Goal: Task Accomplishment & Management: Use online tool/utility

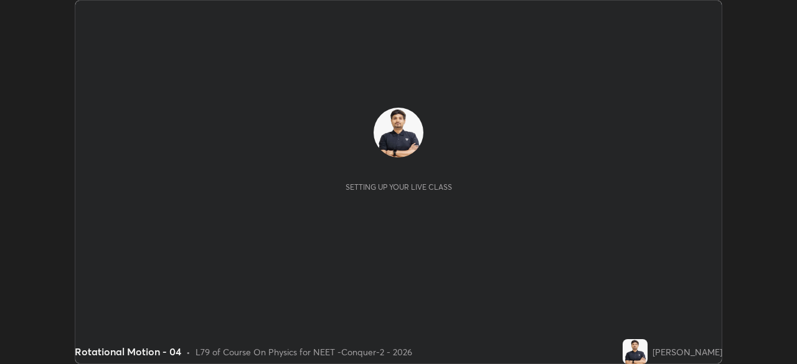
scroll to position [364, 797]
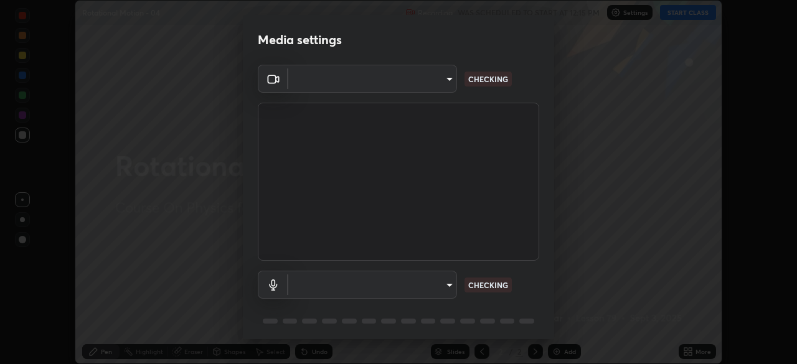
click at [440, 82] on body "Erase all Rotational Motion - 04 Recording WAS SCHEDULED TO START AT 12:15 PM S…" at bounding box center [398, 182] width 797 height 364
type input "ad23c5e1eec40c929e15baf649206283bee037f2ec2e6fc856d192bb2adaae55"
type input "bacd120e2728bcaa93de399d5b14713bfd4da43ca453c7f8d7901db11a0ced92"
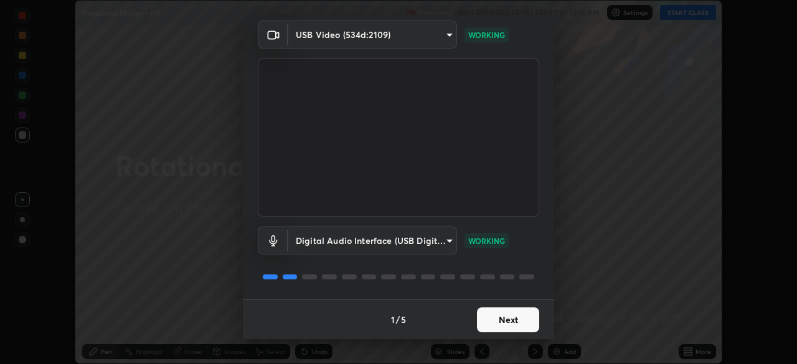
click at [506, 321] on button "Next" at bounding box center [508, 320] width 62 height 25
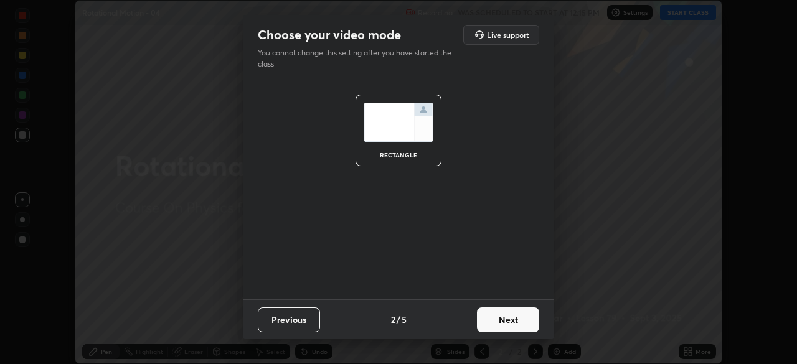
scroll to position [0, 0]
click at [519, 323] on button "Next" at bounding box center [508, 320] width 62 height 25
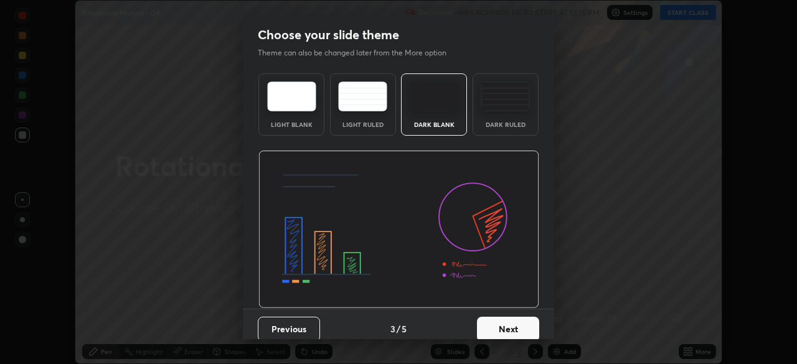
click at [527, 325] on button "Next" at bounding box center [508, 329] width 62 height 25
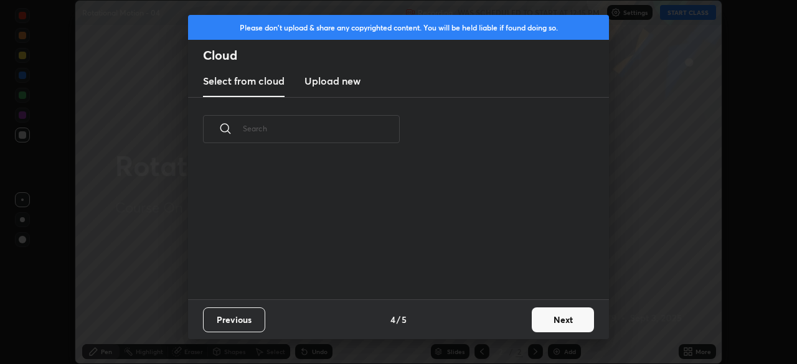
click at [534, 324] on button "Next" at bounding box center [563, 320] width 62 height 25
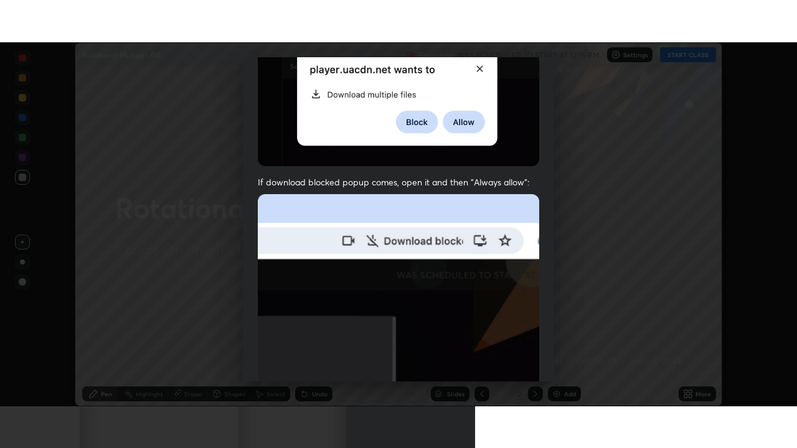
scroll to position [298, 0]
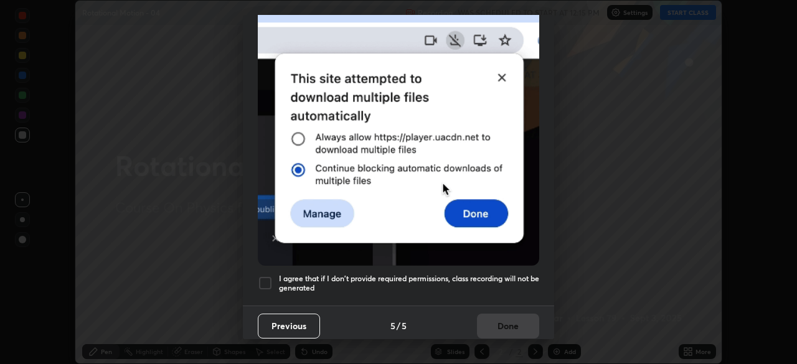
click at [273, 279] on div "I agree that if I don't provide required permissions, class recording will not …" at bounding box center [398, 283] width 281 height 15
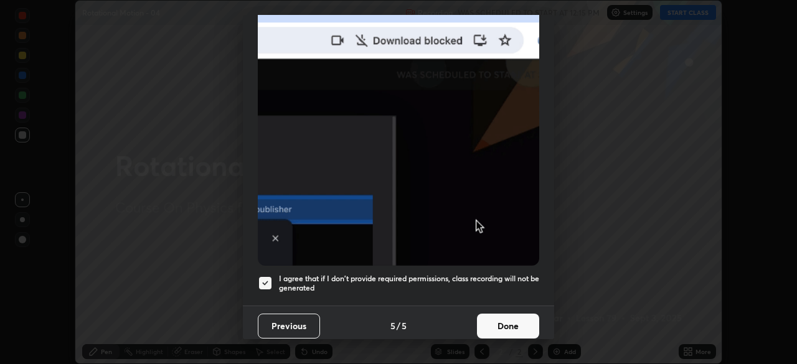
click at [489, 318] on button "Done" at bounding box center [508, 326] width 62 height 25
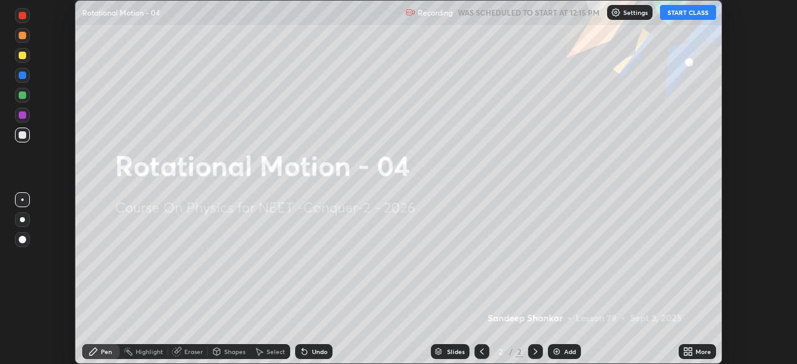
click at [701, 346] on div "More" at bounding box center [697, 351] width 37 height 15
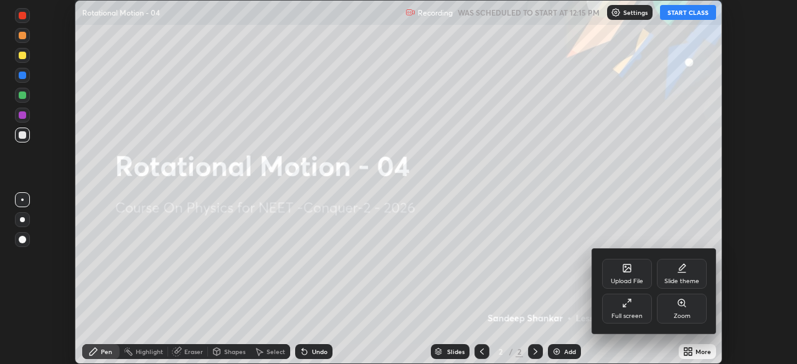
click at [626, 316] on div "Full screen" at bounding box center [627, 316] width 31 height 6
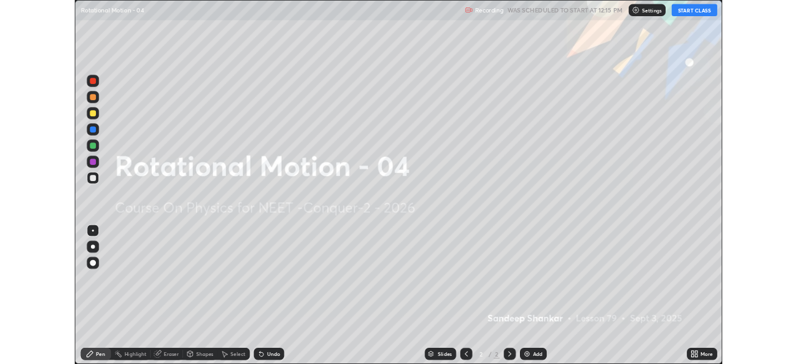
scroll to position [448, 797]
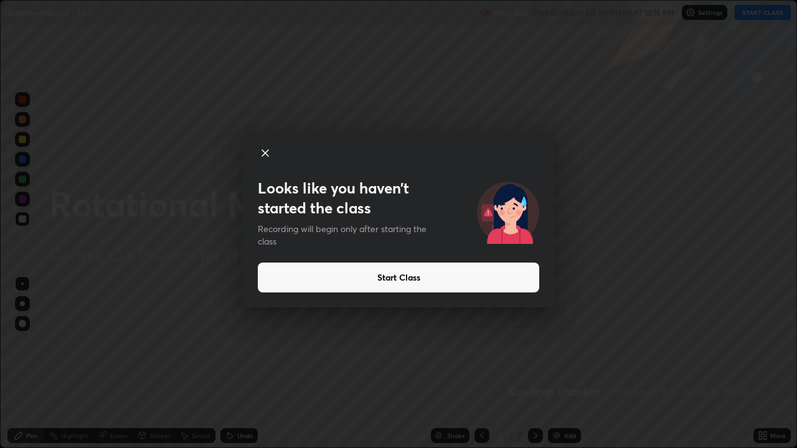
click at [333, 280] on button "Start Class" at bounding box center [398, 278] width 281 height 30
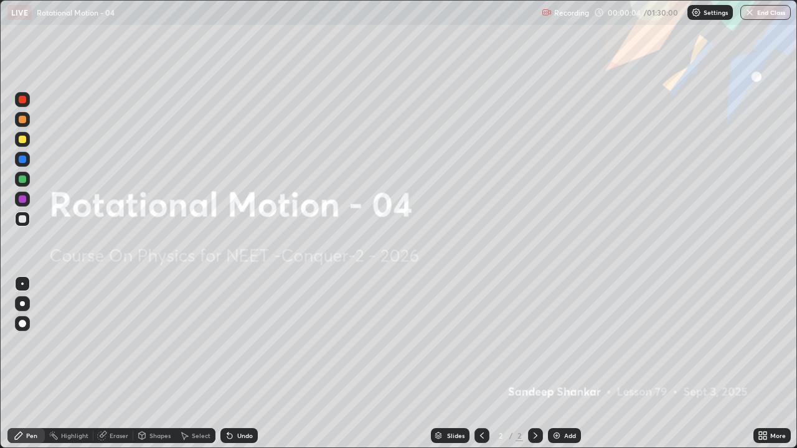
click at [765, 364] on icon at bounding box center [765, 433] width 3 height 3
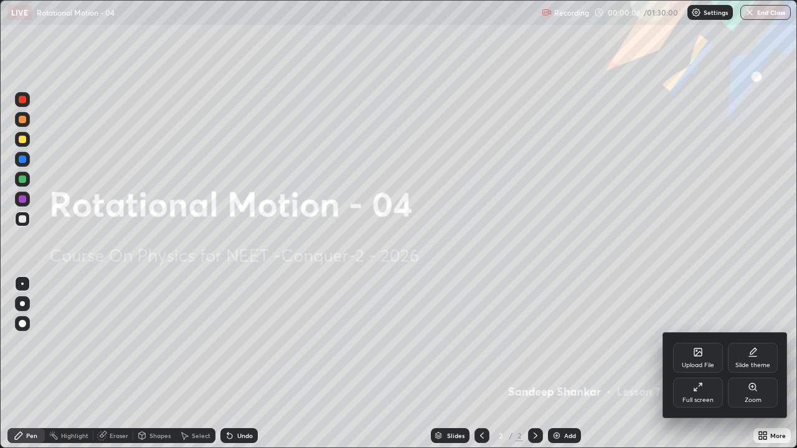
click at [704, 364] on div "Full screen" at bounding box center [698, 400] width 31 height 6
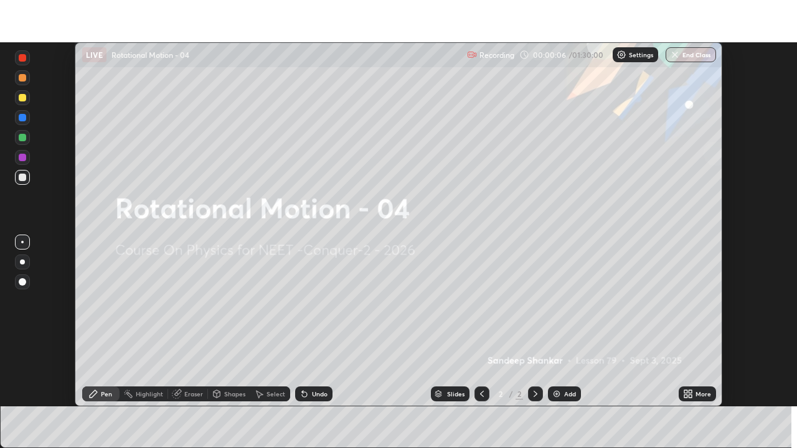
scroll to position [61912, 61479]
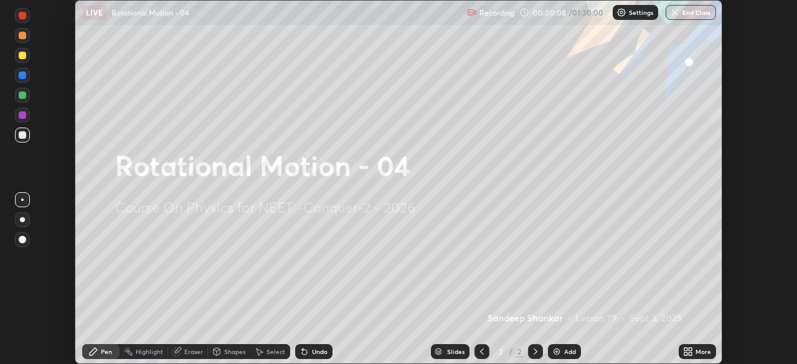
click at [690, 349] on icon at bounding box center [690, 349] width 3 height 3
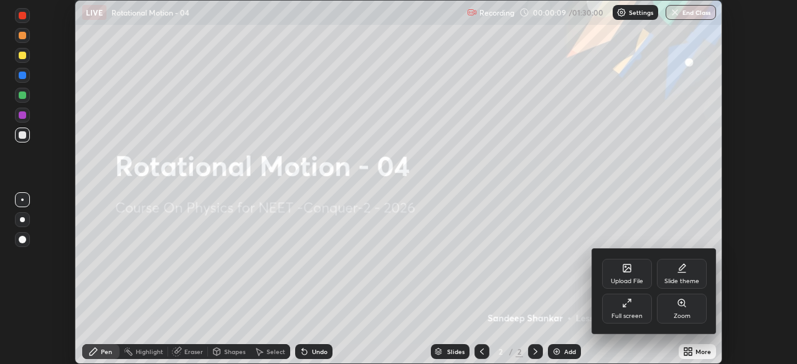
click at [638, 307] on div "Full screen" at bounding box center [627, 309] width 50 height 30
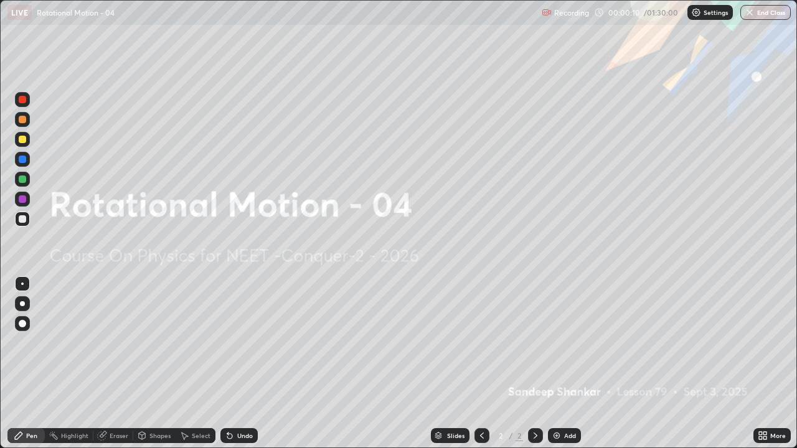
scroll to position [448, 797]
click at [556, 364] on img at bounding box center [557, 436] width 10 height 10
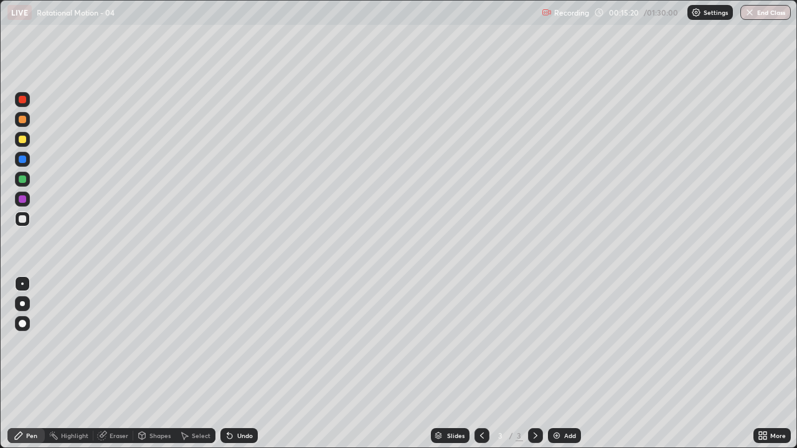
click at [22, 138] on div at bounding box center [22, 139] width 7 height 7
click at [22, 196] on div at bounding box center [22, 199] width 7 height 7
click at [159, 364] on div "Shapes" at bounding box center [154, 435] width 42 height 15
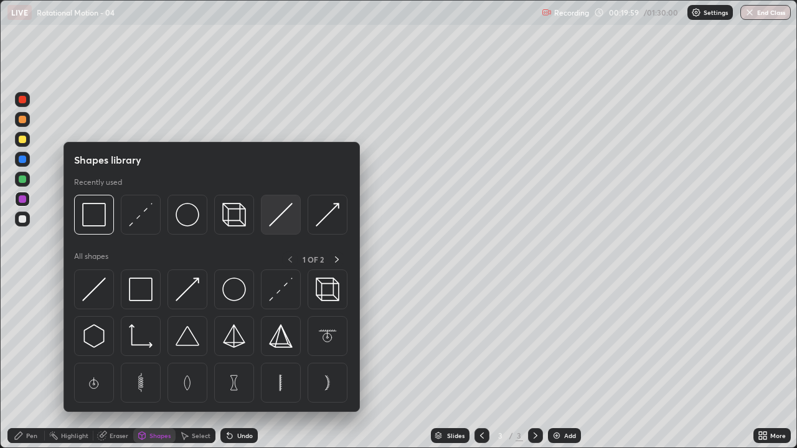
click at [281, 212] on img at bounding box center [281, 215] width 24 height 24
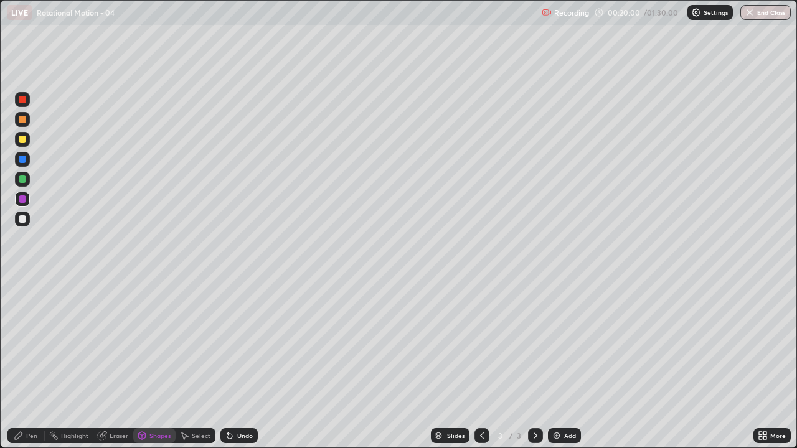
click at [24, 139] on div at bounding box center [22, 139] width 7 height 7
click at [32, 364] on div "Pen" at bounding box center [25, 435] width 37 height 15
click at [22, 160] on div at bounding box center [22, 159] width 7 height 7
click at [29, 218] on div at bounding box center [22, 219] width 15 height 15
click at [23, 138] on div at bounding box center [22, 139] width 7 height 7
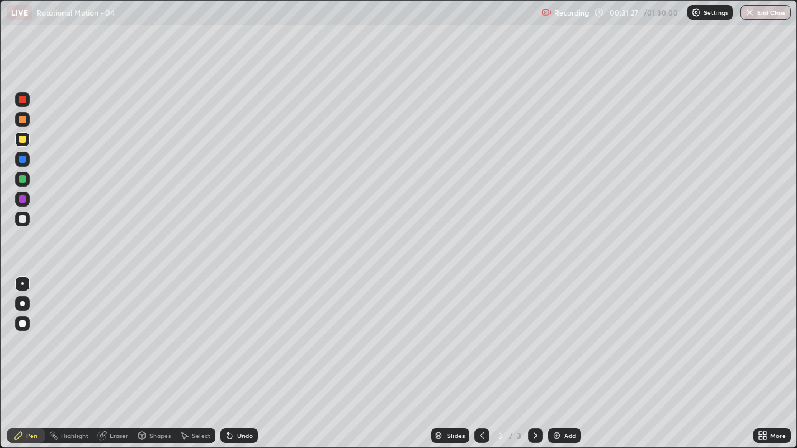
click at [570, 364] on div "Add" at bounding box center [564, 435] width 33 height 15
click at [22, 158] on div at bounding box center [22, 159] width 7 height 7
click at [23, 219] on div at bounding box center [22, 218] width 7 height 7
click at [20, 138] on div at bounding box center [22, 139] width 7 height 7
click at [481, 364] on icon at bounding box center [482, 436] width 10 height 10
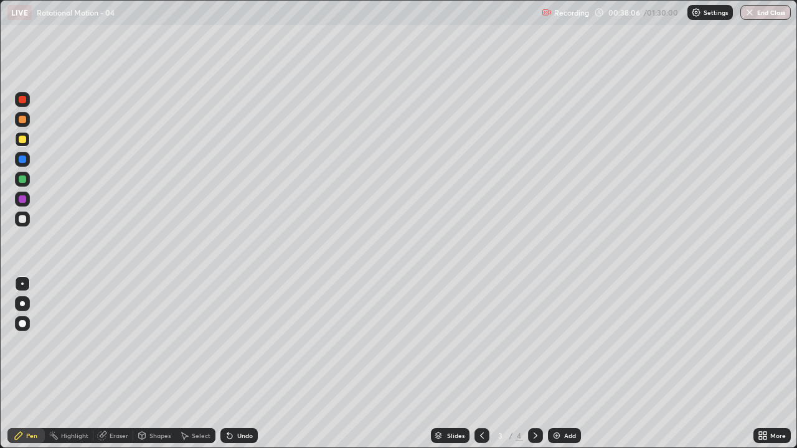
click at [534, 364] on icon at bounding box center [536, 436] width 10 height 10
click at [24, 220] on div at bounding box center [22, 218] width 7 height 7
click at [24, 160] on div at bounding box center [22, 159] width 7 height 7
click at [29, 217] on div at bounding box center [22, 219] width 15 height 15
click at [26, 161] on div at bounding box center [22, 159] width 7 height 7
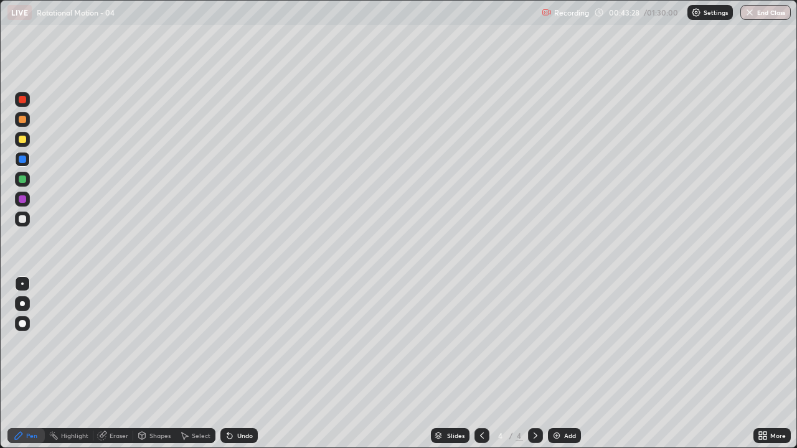
click at [23, 139] on div at bounding box center [22, 139] width 7 height 7
click at [29, 216] on div at bounding box center [22, 219] width 15 height 15
click at [19, 157] on div at bounding box center [22, 159] width 7 height 7
click at [565, 364] on div "Add" at bounding box center [570, 436] width 12 height 6
click at [21, 141] on div at bounding box center [22, 139] width 7 height 7
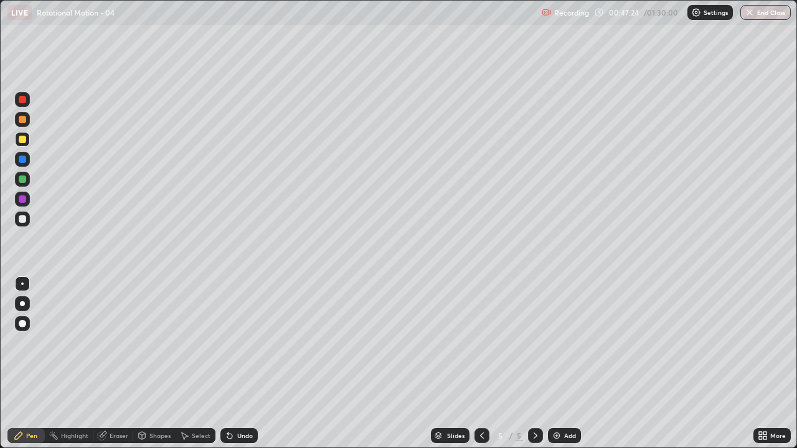
click at [477, 364] on icon at bounding box center [482, 436] width 10 height 10
click at [535, 364] on icon at bounding box center [536, 436] width 10 height 10
click at [483, 364] on icon at bounding box center [482, 436] width 10 height 10
click at [534, 364] on icon at bounding box center [536, 436] width 10 height 10
click at [483, 364] on icon at bounding box center [482, 436] width 10 height 10
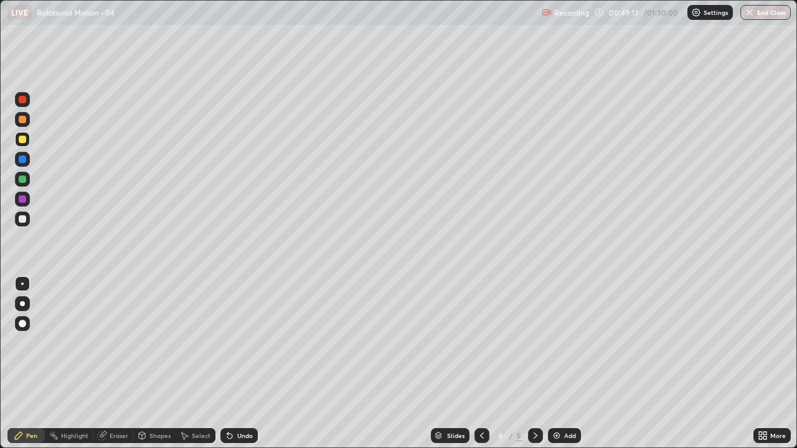
click at [536, 364] on icon at bounding box center [536, 436] width 4 height 6
click at [481, 364] on icon at bounding box center [482, 436] width 10 height 10
click at [534, 364] on icon at bounding box center [536, 436] width 4 height 6
click at [25, 222] on div at bounding box center [22, 218] width 7 height 7
click at [23, 159] on div at bounding box center [22, 159] width 7 height 7
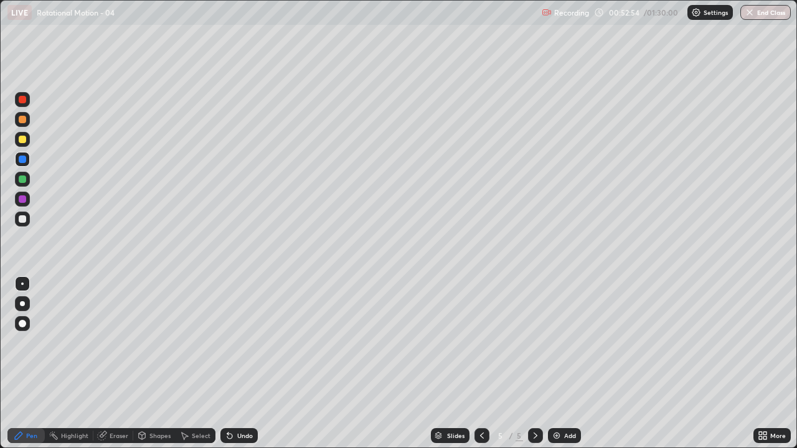
click at [23, 217] on div at bounding box center [22, 218] width 7 height 7
click at [482, 364] on icon at bounding box center [482, 436] width 4 height 6
click at [534, 364] on icon at bounding box center [536, 436] width 10 height 10
click at [22, 141] on div at bounding box center [22, 139] width 7 height 7
click at [156, 364] on div "Shapes" at bounding box center [159, 436] width 21 height 6
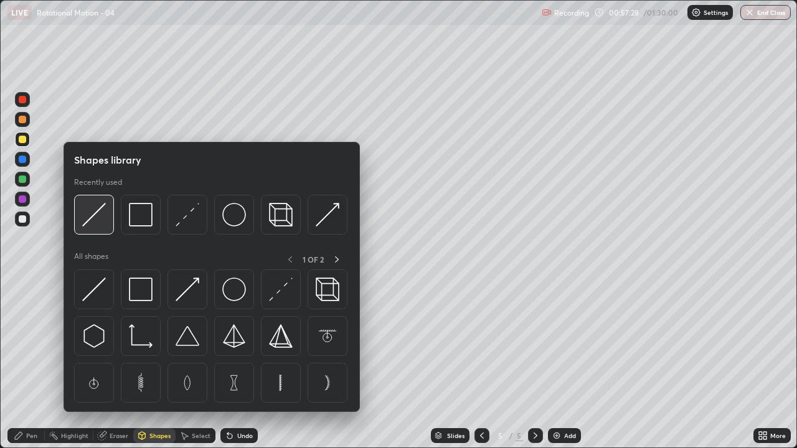
click at [95, 211] on img at bounding box center [94, 215] width 24 height 24
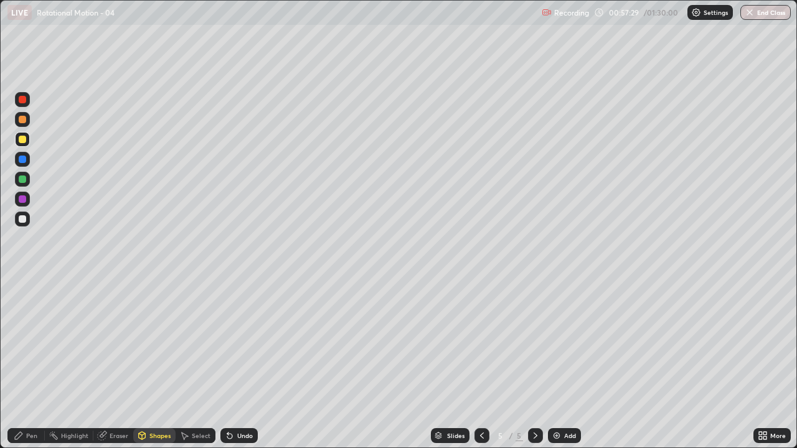
click at [29, 364] on div "Pen" at bounding box center [25, 435] width 37 height 15
click at [23, 325] on div at bounding box center [22, 323] width 7 height 7
click at [161, 364] on div "Shapes" at bounding box center [159, 436] width 21 height 6
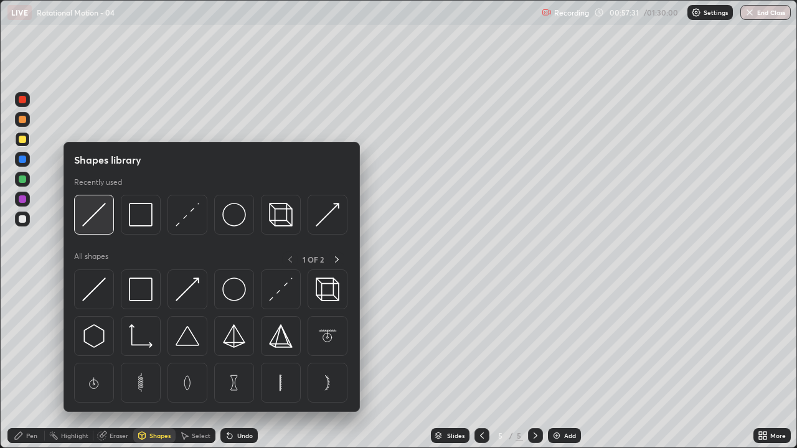
click at [103, 217] on img at bounding box center [94, 215] width 24 height 24
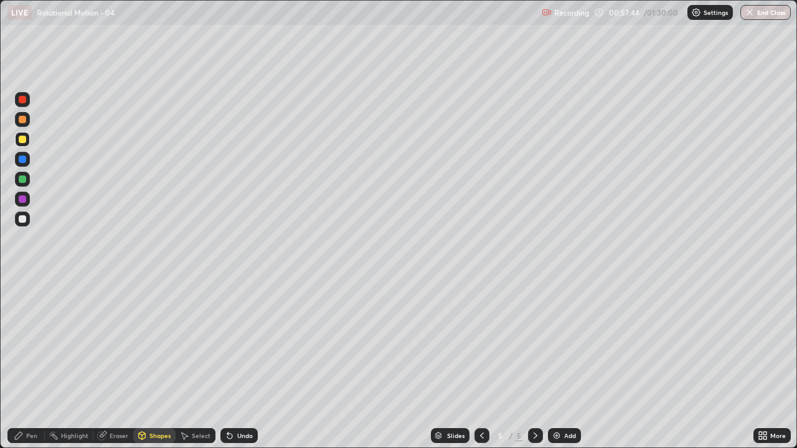
click at [28, 364] on div "Pen" at bounding box center [31, 436] width 11 height 6
click at [24, 222] on div at bounding box center [22, 218] width 7 height 7
click at [22, 284] on div at bounding box center [22, 284] width 2 height 2
click at [154, 364] on div "Shapes" at bounding box center [159, 436] width 21 height 6
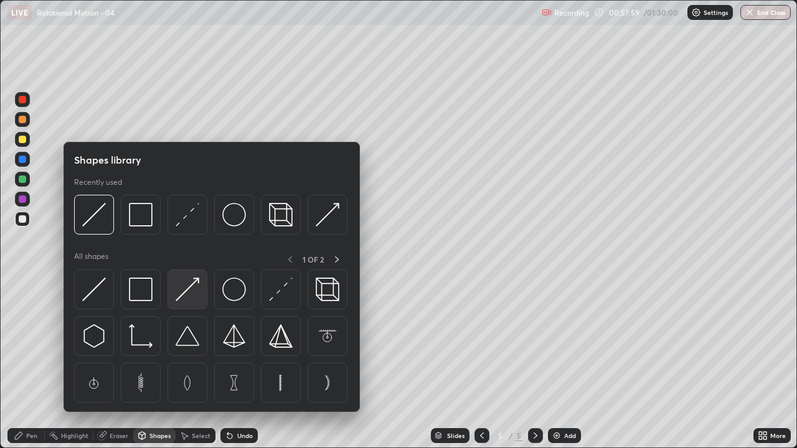
click at [191, 291] on img at bounding box center [188, 290] width 24 height 24
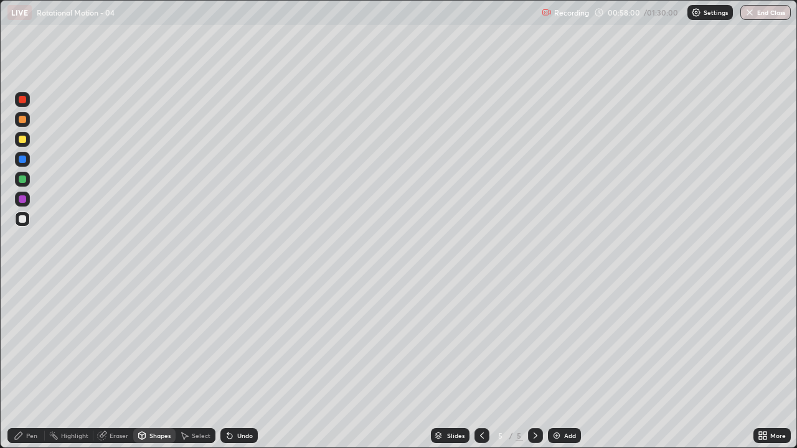
click at [25, 163] on div at bounding box center [22, 159] width 7 height 7
click at [30, 364] on div "Pen" at bounding box center [31, 436] width 11 height 6
click at [24, 141] on div at bounding box center [22, 139] width 7 height 7
click at [20, 220] on div at bounding box center [22, 218] width 7 height 7
click at [29, 162] on div at bounding box center [22, 159] width 15 height 15
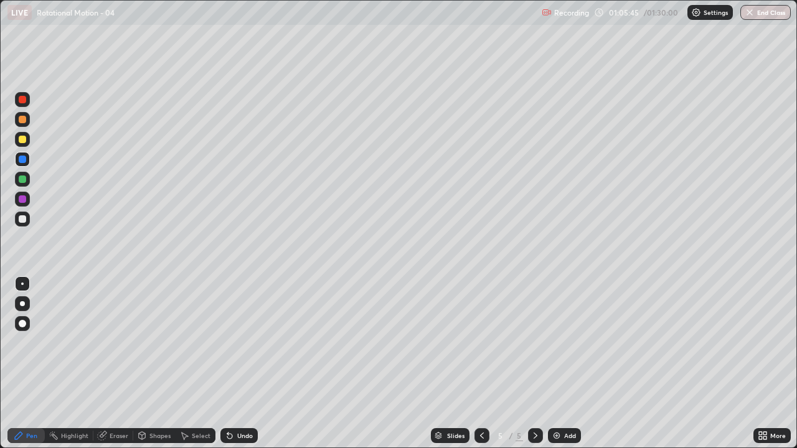
click at [22, 217] on div at bounding box center [22, 218] width 7 height 7
click at [694, 364] on div "Slides 5 / 5 Add" at bounding box center [506, 435] width 496 height 25
click at [702, 364] on div "Slides 5 / 5 Add" at bounding box center [506, 435] width 496 height 25
click at [717, 364] on div "Slides 5 / 5 Add" at bounding box center [506, 435] width 496 height 25
click at [721, 364] on div "Slides 5 / 5 Add" at bounding box center [506, 435] width 496 height 25
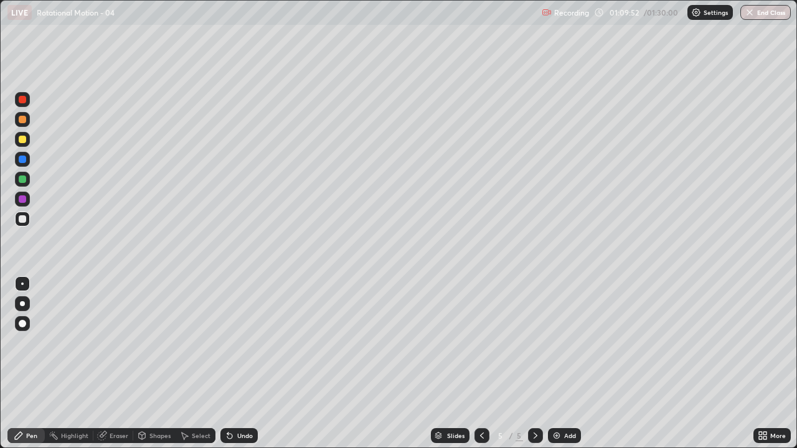
click at [562, 364] on div "Add" at bounding box center [564, 435] width 33 height 15
click at [481, 364] on icon at bounding box center [482, 436] width 10 height 10
click at [534, 364] on icon at bounding box center [536, 436] width 10 height 10
click at [27, 157] on div at bounding box center [22, 159] width 15 height 15
click at [29, 137] on div at bounding box center [22, 139] width 15 height 15
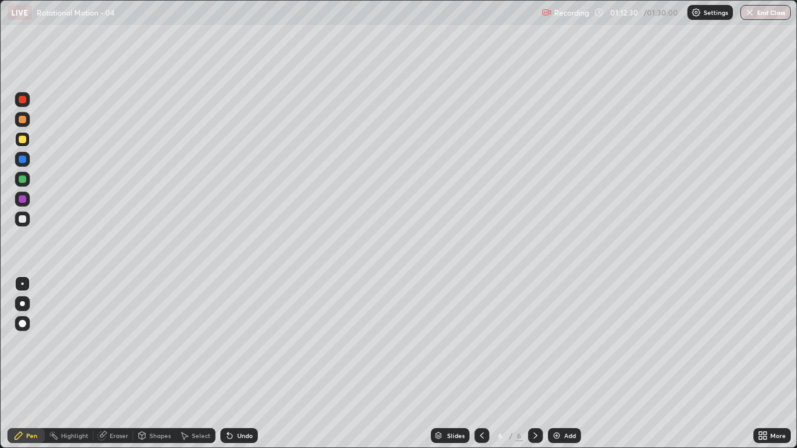
click at [481, 364] on icon at bounding box center [482, 436] width 10 height 10
click at [534, 364] on icon at bounding box center [536, 436] width 10 height 10
click at [481, 364] on div at bounding box center [482, 435] width 15 height 15
click at [536, 364] on icon at bounding box center [536, 436] width 10 height 10
click at [123, 364] on div "Eraser" at bounding box center [119, 436] width 19 height 6
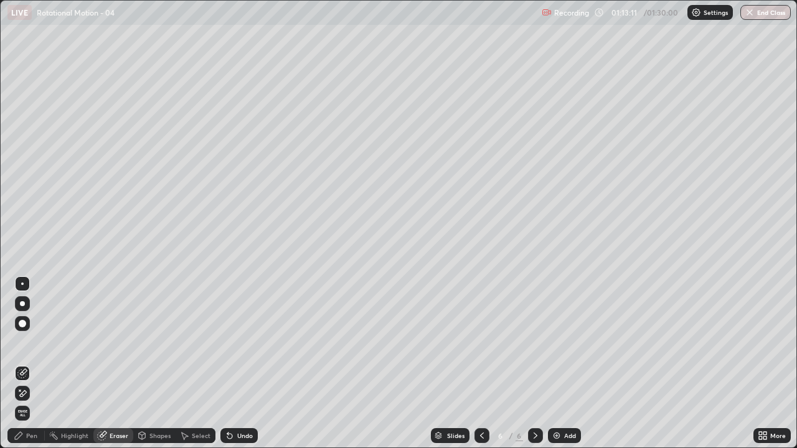
click at [39, 364] on div "Pen" at bounding box center [25, 435] width 37 height 15
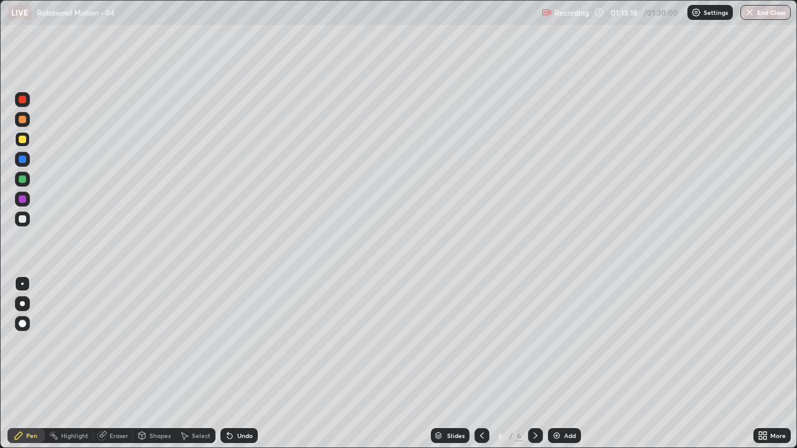
click at [481, 364] on icon at bounding box center [482, 436] width 10 height 10
click at [534, 364] on icon at bounding box center [536, 436] width 10 height 10
click at [29, 161] on div at bounding box center [22, 159] width 15 height 15
click at [21, 139] on div at bounding box center [22, 139] width 7 height 7
click at [21, 160] on div at bounding box center [22, 159] width 7 height 7
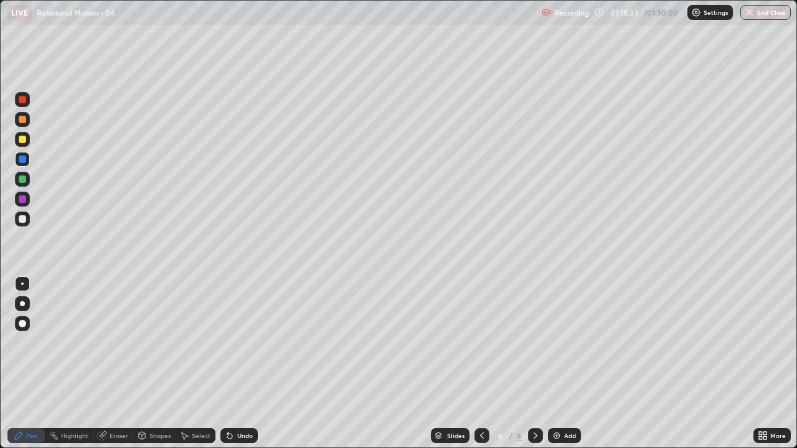
click at [24, 202] on div at bounding box center [22, 199] width 7 height 7
click at [157, 364] on div "Shapes" at bounding box center [159, 436] width 21 height 6
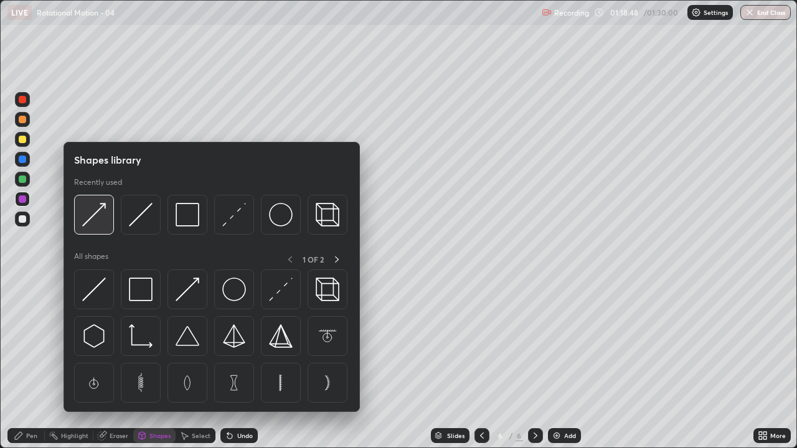
click at [100, 207] on img at bounding box center [94, 215] width 24 height 24
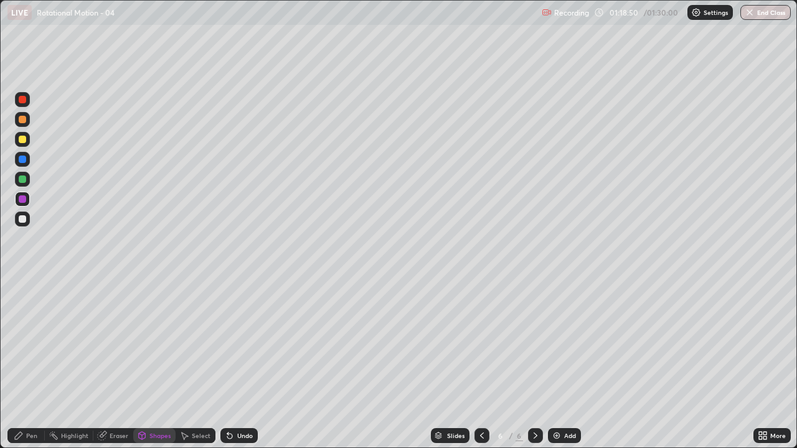
click at [23, 138] on div at bounding box center [22, 139] width 7 height 7
click at [28, 364] on div "Pen" at bounding box center [31, 436] width 11 height 6
click at [154, 364] on div "Shapes" at bounding box center [154, 435] width 42 height 15
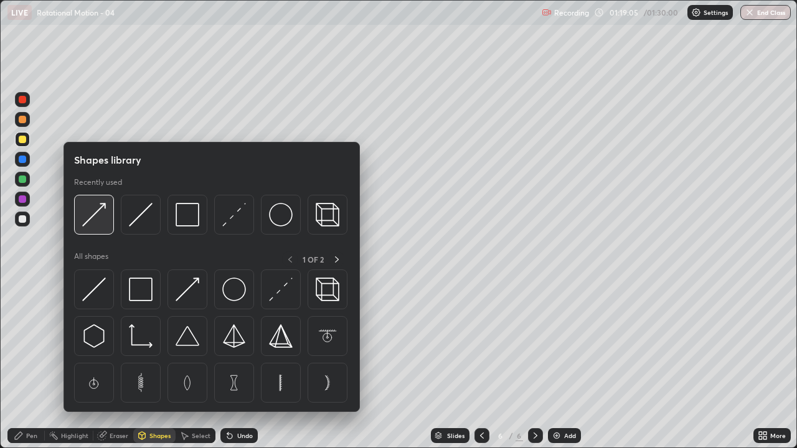
click at [97, 206] on img at bounding box center [94, 215] width 24 height 24
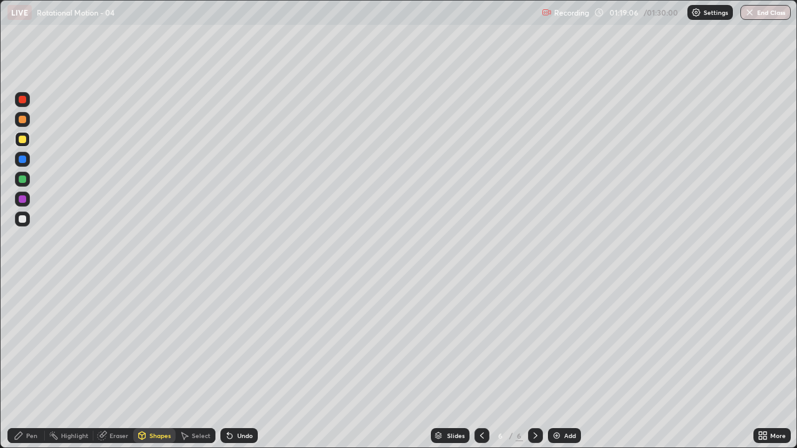
click at [24, 162] on div at bounding box center [22, 159] width 7 height 7
click at [26, 364] on div "Pen" at bounding box center [25, 435] width 37 height 15
click at [115, 364] on div "Eraser" at bounding box center [119, 436] width 19 height 6
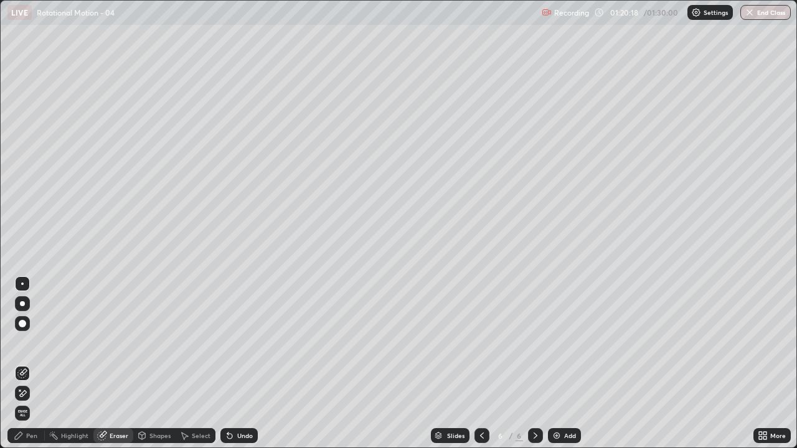
click at [24, 364] on icon at bounding box center [22, 394] width 10 height 11
click at [154, 364] on div "Shapes" at bounding box center [159, 436] width 21 height 6
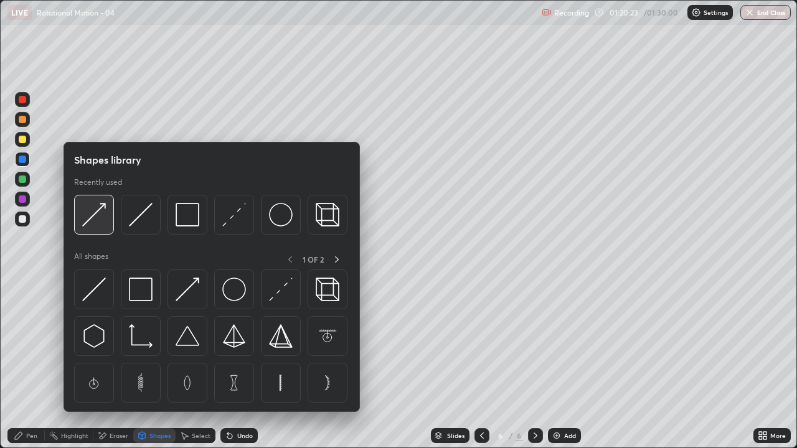
click at [105, 212] on img at bounding box center [94, 215] width 24 height 24
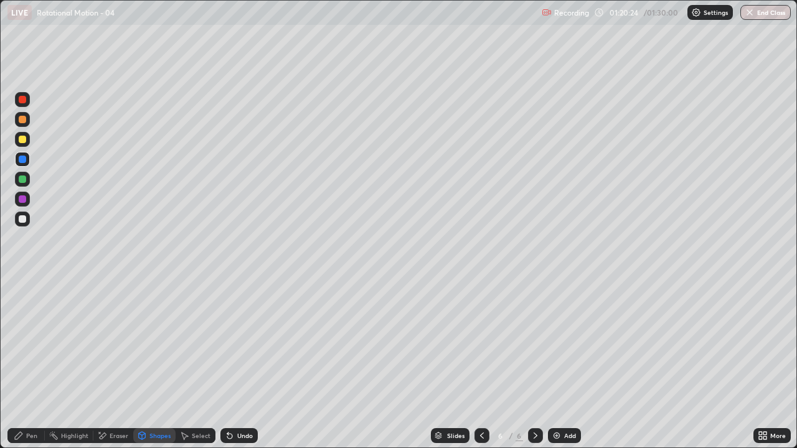
click at [27, 136] on div at bounding box center [22, 139] width 15 height 15
click at [23, 159] on div at bounding box center [22, 159] width 7 height 7
click at [34, 364] on div "Pen" at bounding box center [31, 436] width 11 height 6
click at [116, 364] on div "Eraser" at bounding box center [119, 436] width 19 height 6
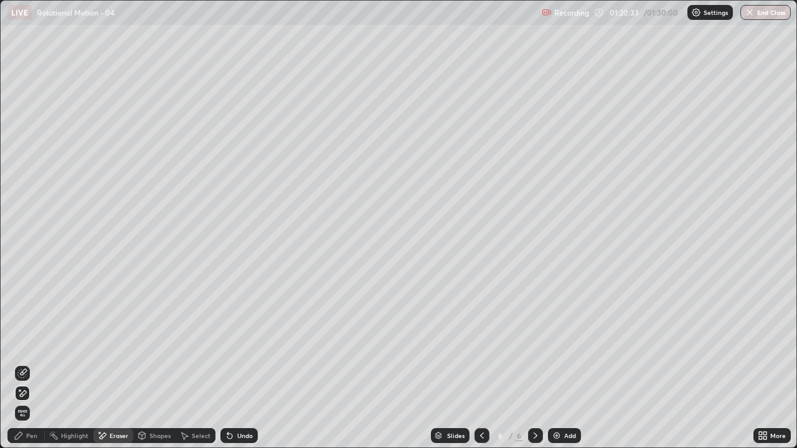
click at [23, 364] on icon at bounding box center [22, 374] width 10 height 10
click at [24, 364] on div "Pen" at bounding box center [25, 435] width 37 height 15
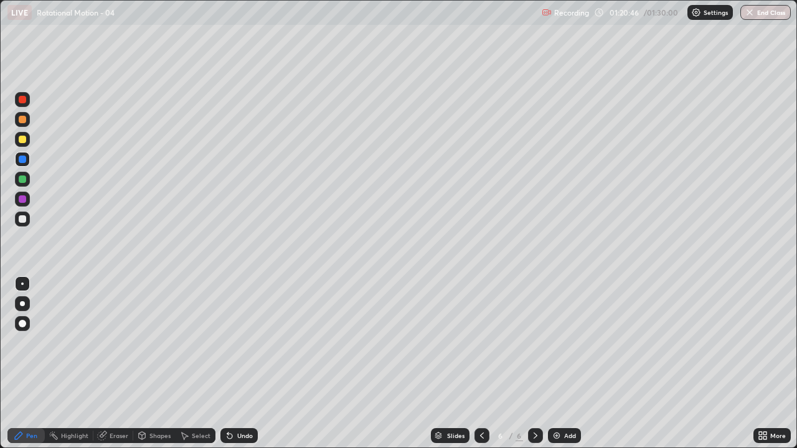
click at [110, 364] on div "Eraser" at bounding box center [119, 436] width 19 height 6
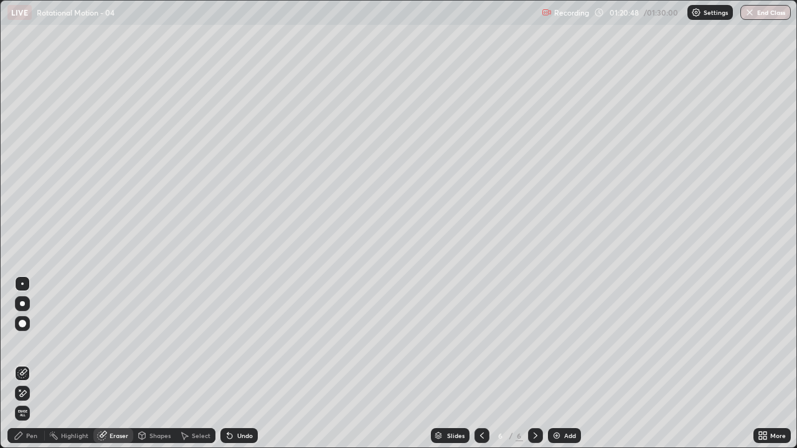
click at [31, 364] on div "Pen" at bounding box center [31, 436] width 11 height 6
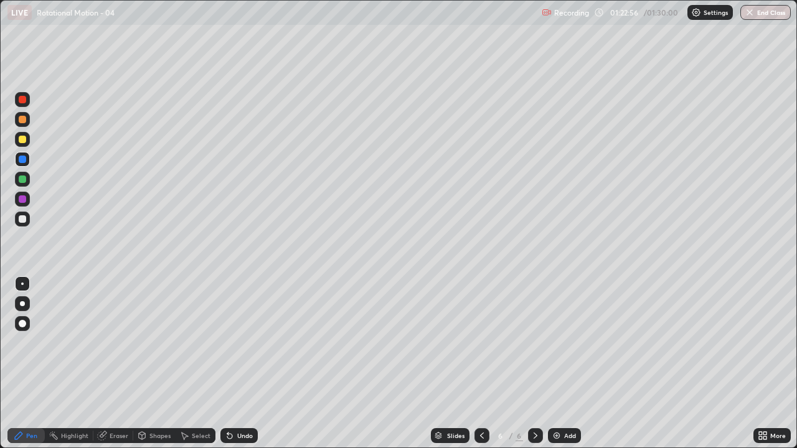
click at [29, 222] on div at bounding box center [22, 219] width 15 height 15
click at [766, 15] on button "End Class" at bounding box center [766, 12] width 49 height 15
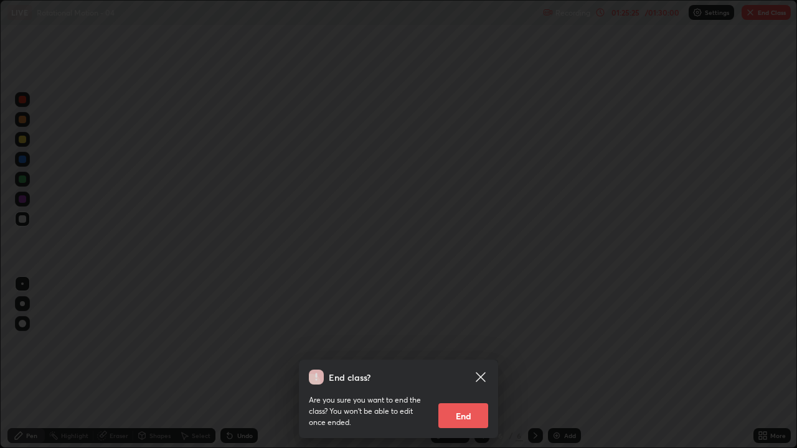
click at [461, 364] on button "End" at bounding box center [463, 416] width 50 height 25
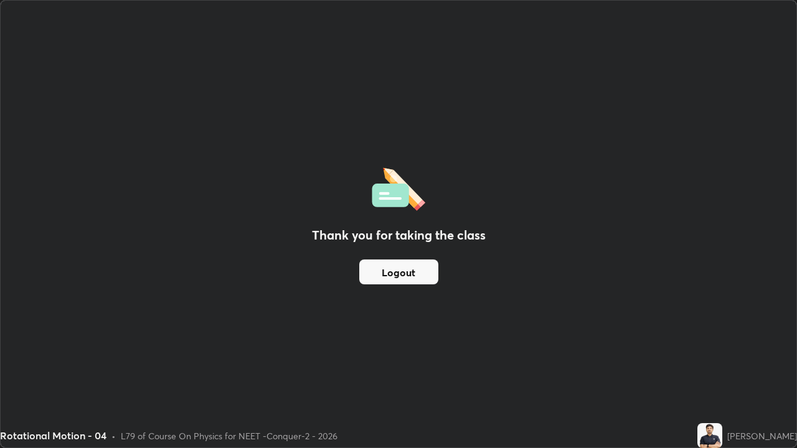
click at [402, 267] on button "Logout" at bounding box center [398, 272] width 79 height 25
